Goal: Navigation & Orientation: Find specific page/section

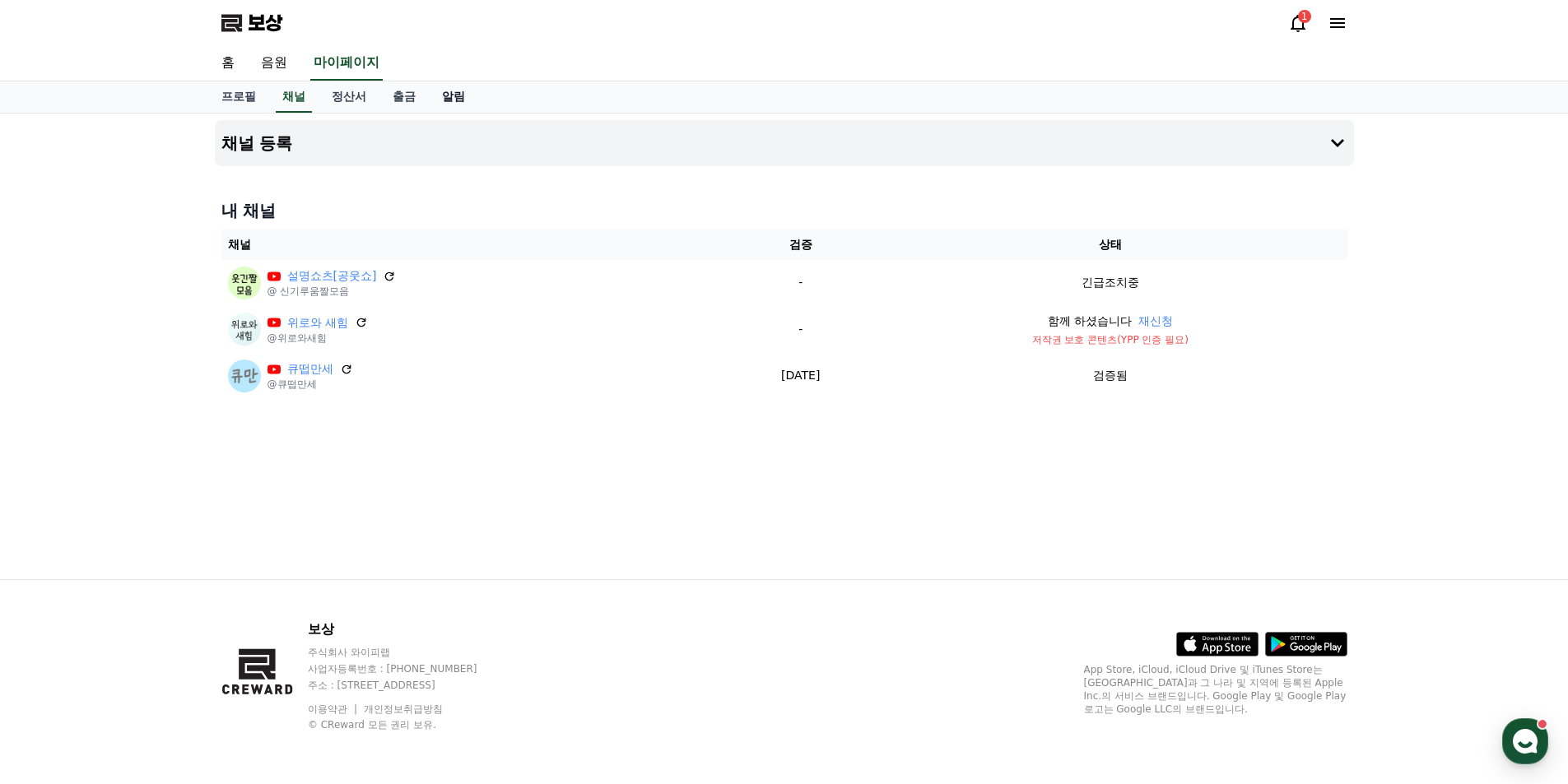
click at [457, 93] on font "알림" at bounding box center [454, 96] width 23 height 13
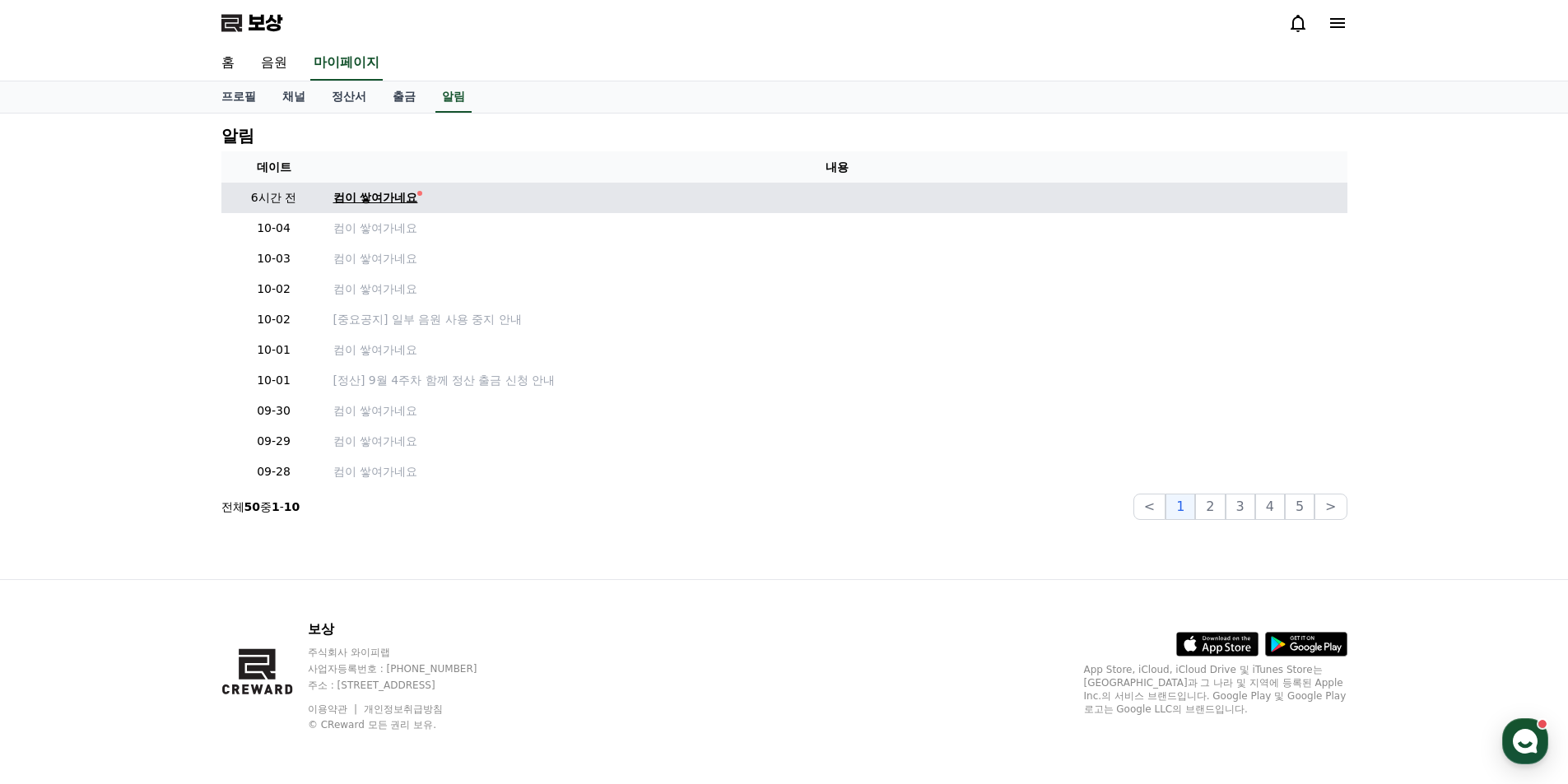
click at [391, 192] on font "컴이 쌓여가네요" at bounding box center [376, 197] width 85 height 13
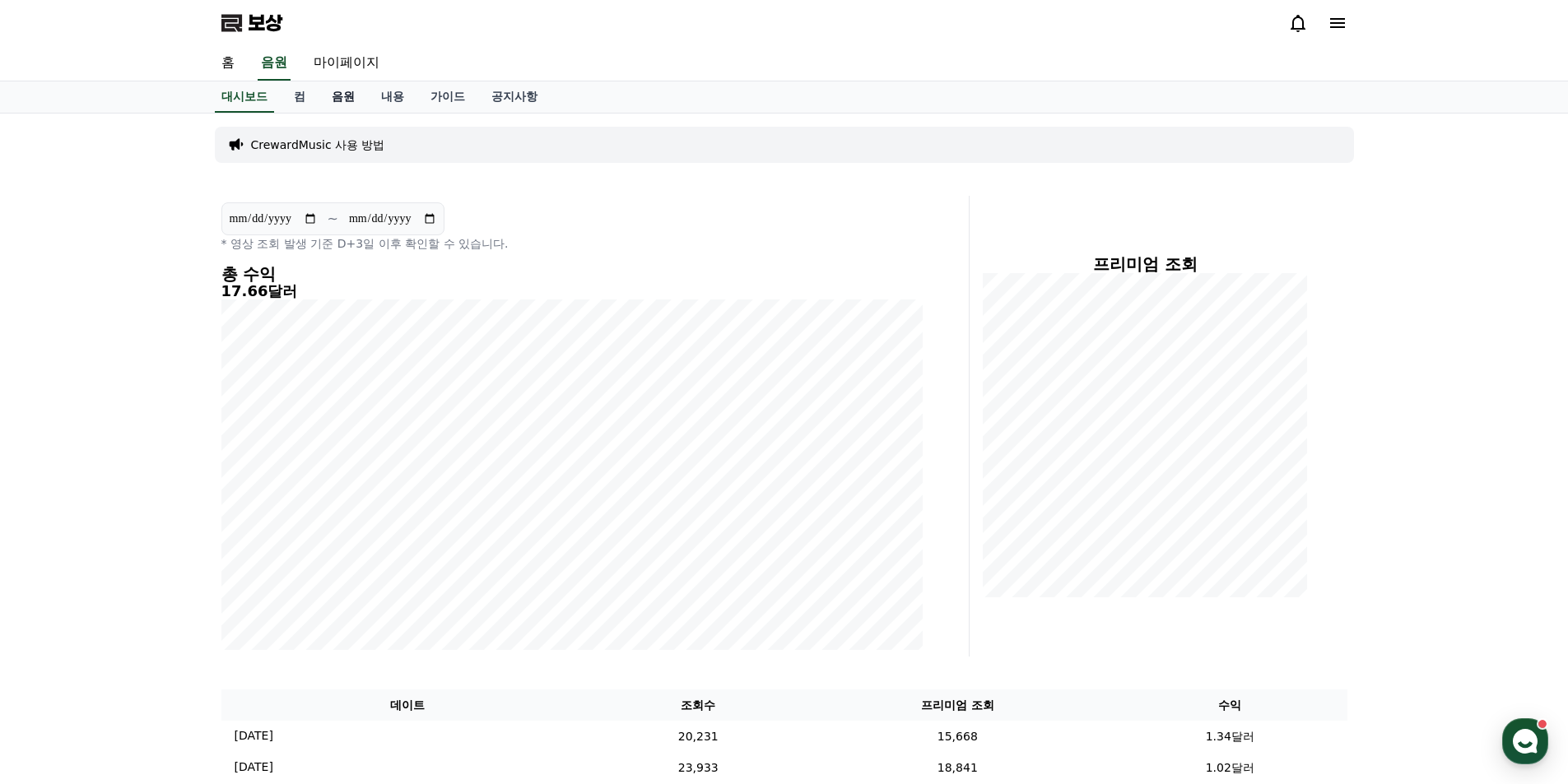
click at [345, 104] on link "음원" at bounding box center [343, 97] width 49 height 32
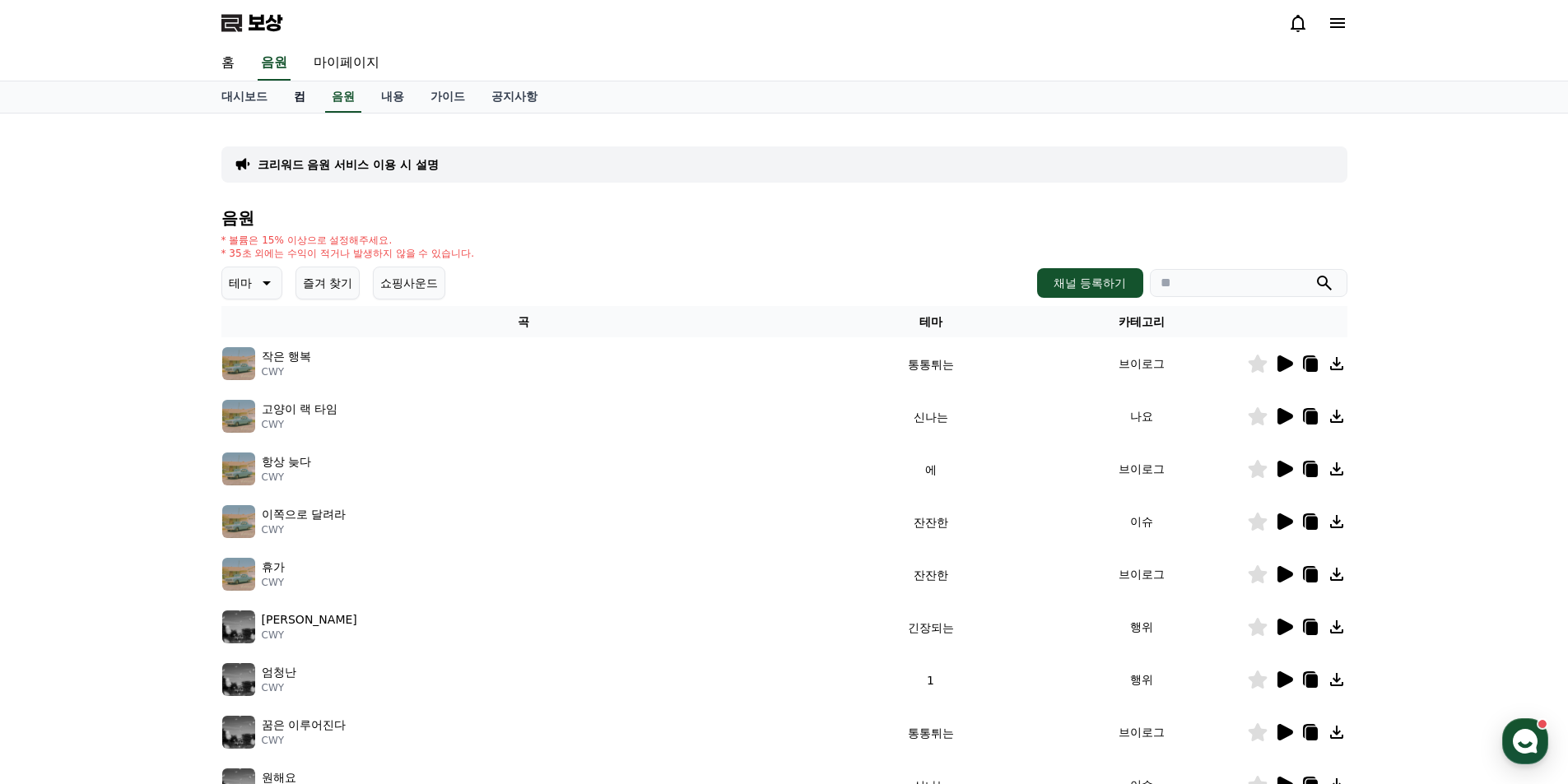
click at [294, 100] on font "컴" at bounding box center [299, 96] width 11 height 13
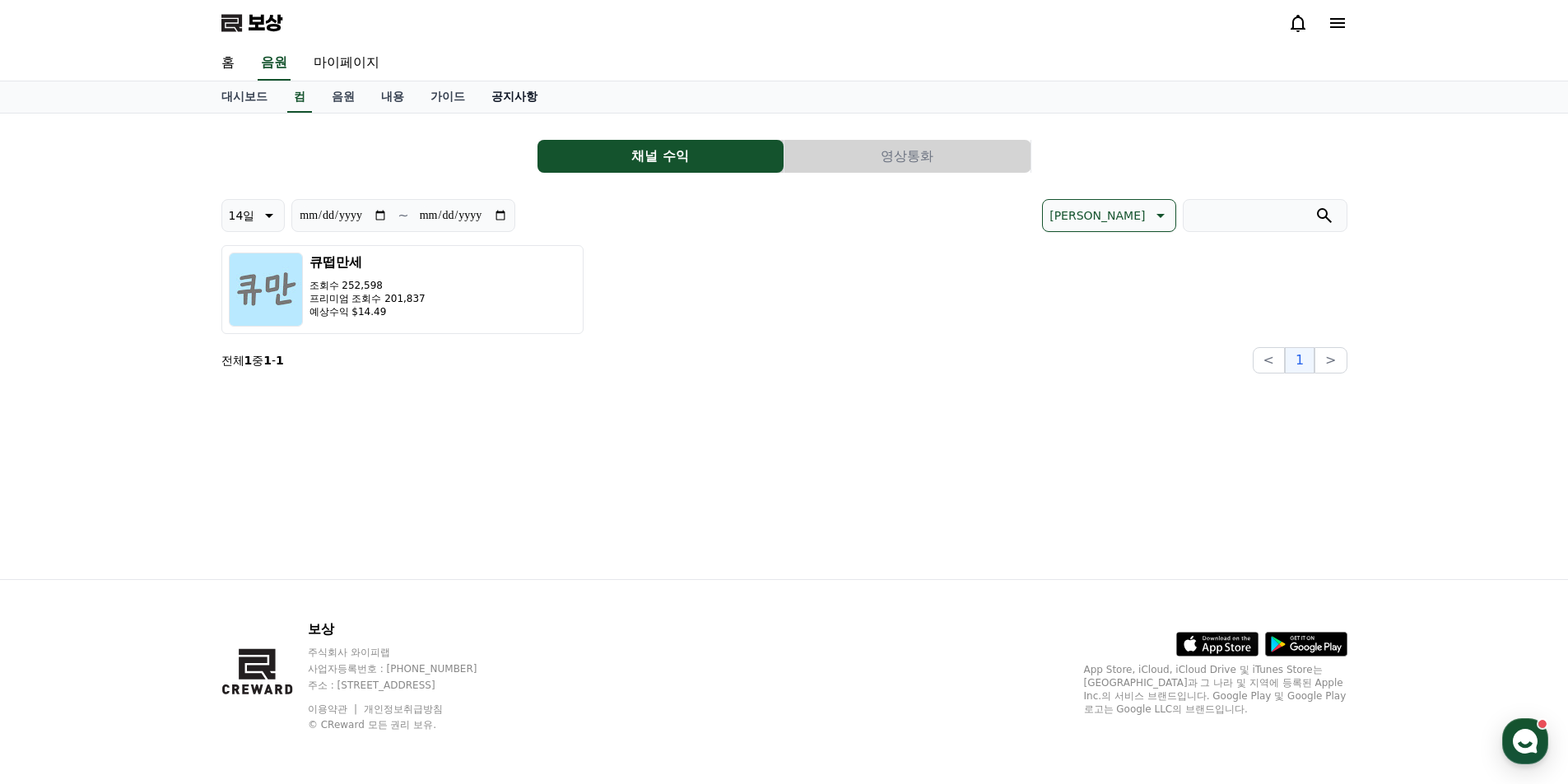
click at [504, 98] on font "공지사항" at bounding box center [514, 96] width 47 height 13
